Goal: Navigation & Orientation: Understand site structure

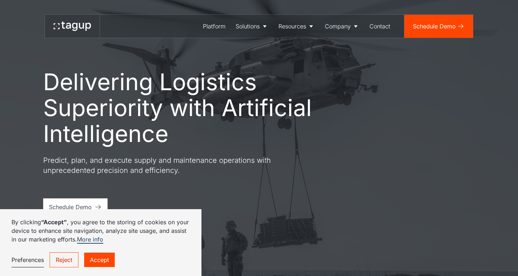
click at [68, 260] on link "Reject" at bounding box center [64, 259] width 29 height 15
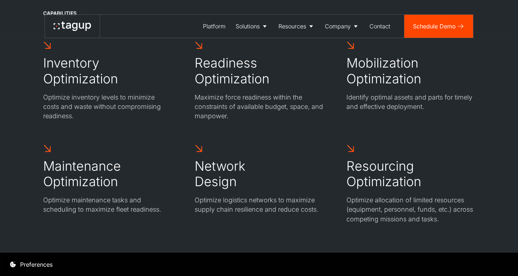
scroll to position [2060, 0]
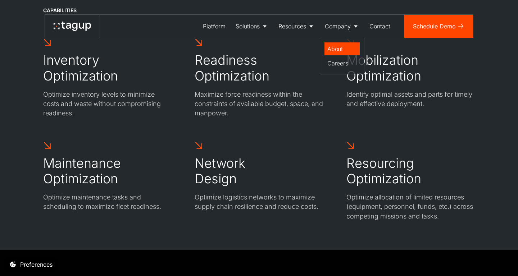
click at [348, 46] on div "About" at bounding box center [341, 49] width 29 height 9
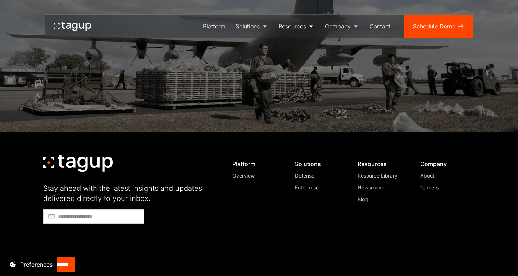
scroll to position [2086, 0]
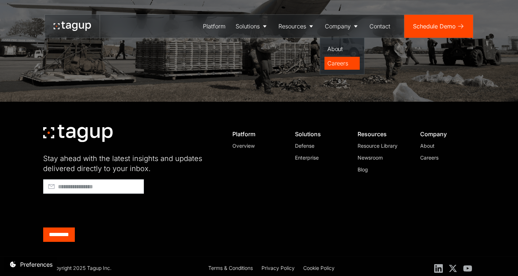
click at [338, 61] on div "Careers" at bounding box center [341, 63] width 29 height 9
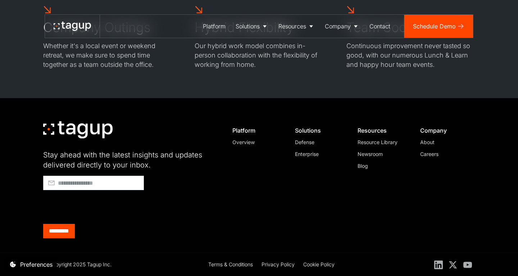
scroll to position [1326, 0]
click at [428, 144] on div "About" at bounding box center [444, 143] width 49 height 8
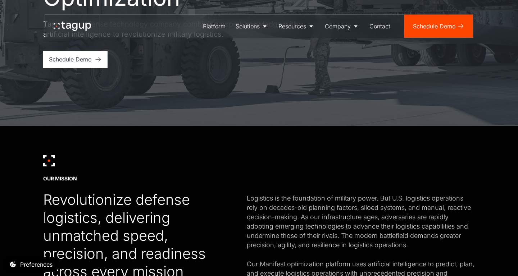
scroll to position [100, 0]
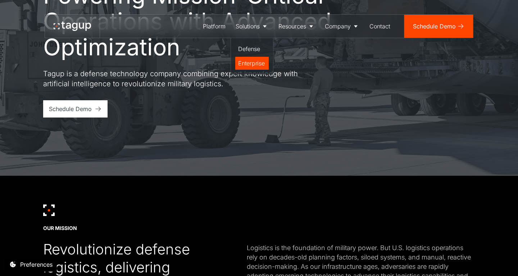
click at [249, 62] on div "Enterprise" at bounding box center [252, 63] width 28 height 9
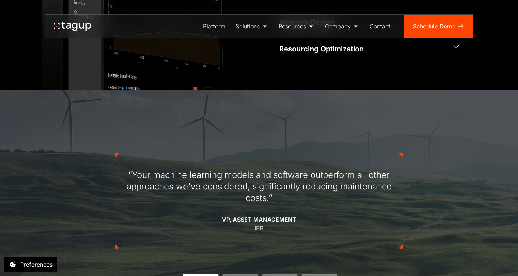
scroll to position [512, 0]
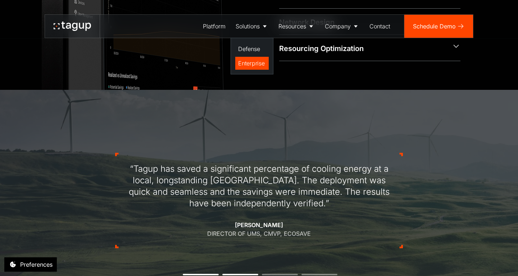
click at [250, 64] on div "Enterprise" at bounding box center [252, 63] width 28 height 9
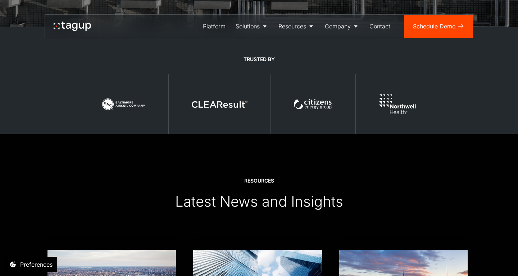
scroll to position [1545, 0]
click at [211, 29] on div "Platform" at bounding box center [214, 26] width 23 height 9
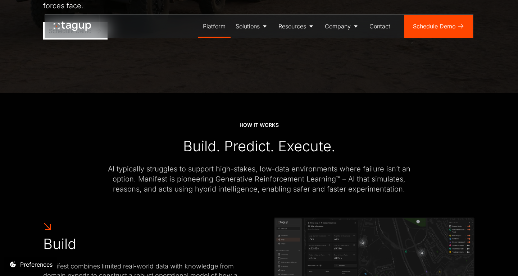
scroll to position [184, 0]
